Goal: Browse casually: Explore the website without a specific task or goal

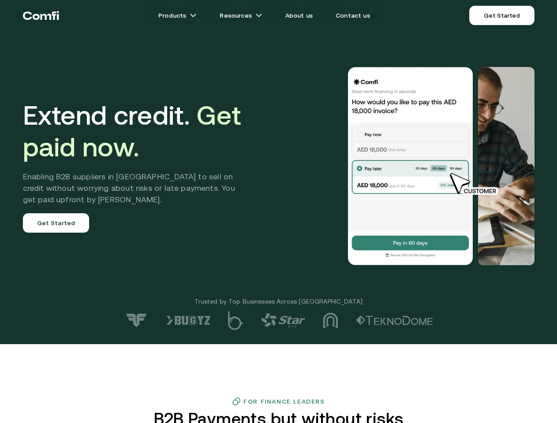
click at [278, 212] on div at bounding box center [397, 166] width 276 height 198
